Goal: Task Accomplishment & Management: Manage account settings

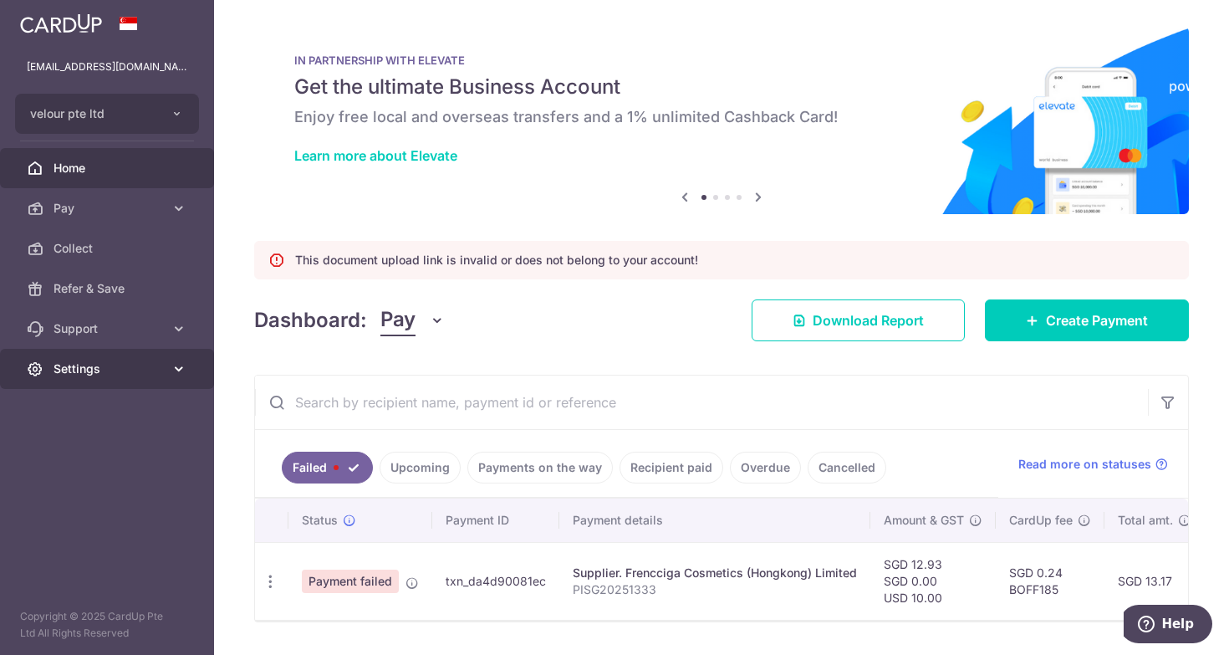
click at [115, 375] on span "Settings" at bounding box center [109, 368] width 110 height 17
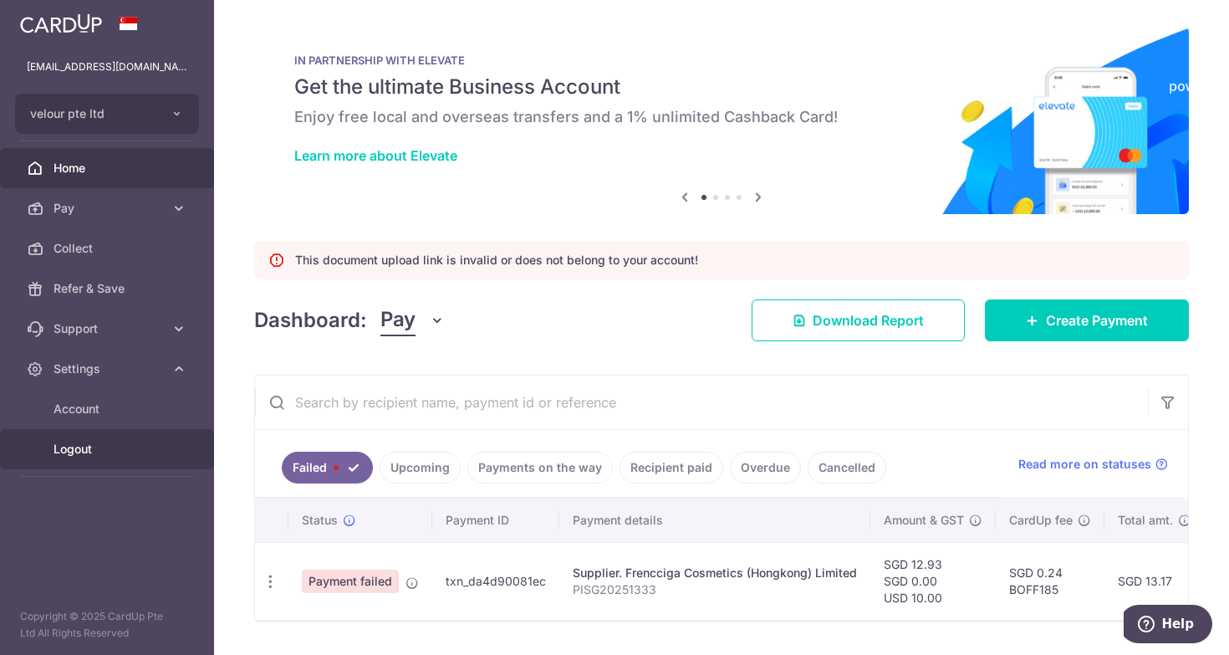
click at [89, 452] on span "Logout" at bounding box center [109, 449] width 110 height 17
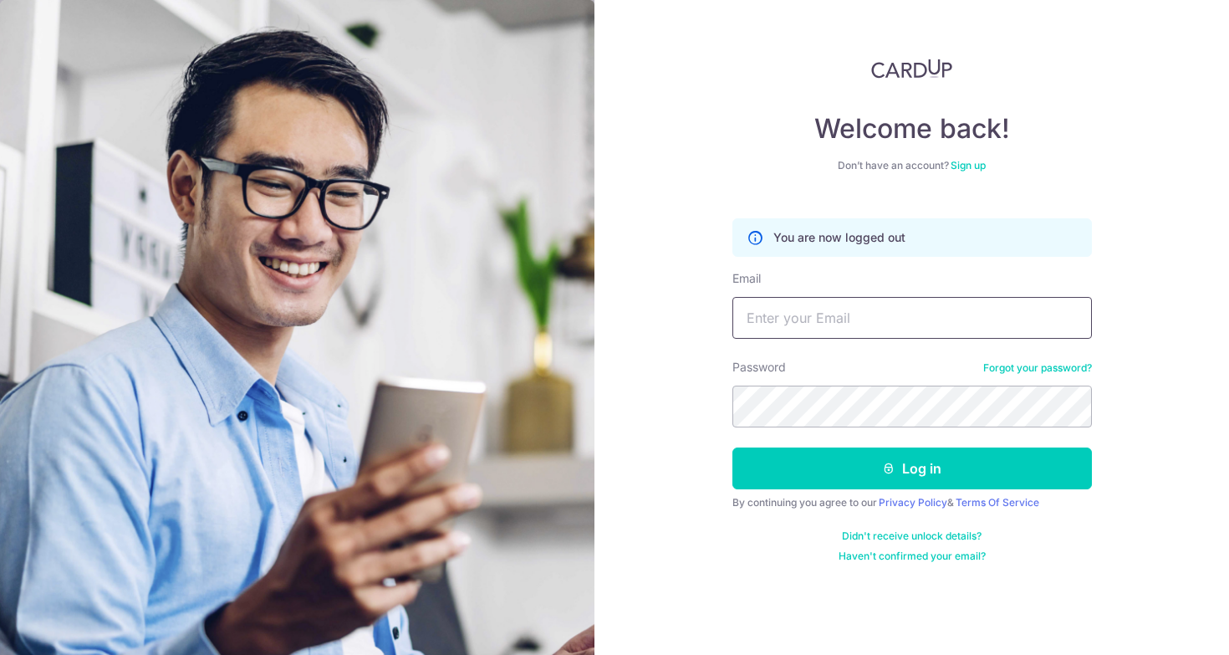
click at [862, 315] on input "Email" at bounding box center [913, 318] width 360 height 42
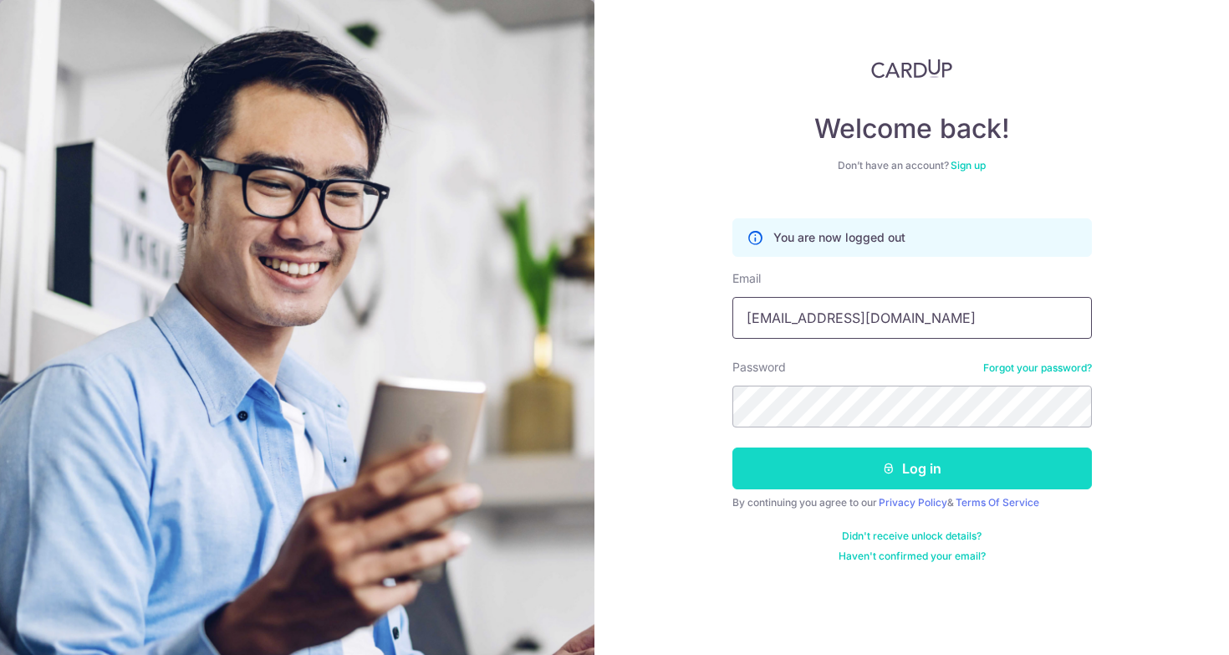
type input "[EMAIL_ADDRESS][DOMAIN_NAME]"
click at [891, 466] on icon "submit" at bounding box center [888, 468] width 13 height 13
